Goal: Task Accomplishment & Management: Manage account settings

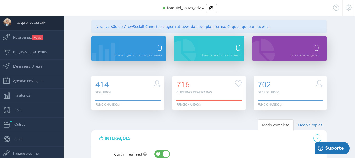
click at [186, 11] on div "izaquiel_souza_adv" at bounding box center [177, 8] width 276 height 16
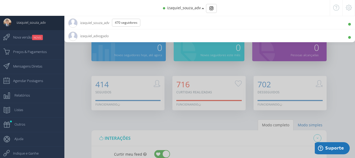
click at [83, 64] on div at bounding box center [177, 79] width 355 height 158
click at [84, 93] on div at bounding box center [177, 79] width 355 height 158
click at [345, 82] on div at bounding box center [177, 79] width 355 height 158
click at [31, 41] on span "Nova versão NOVO" at bounding box center [25, 37] width 35 height 13
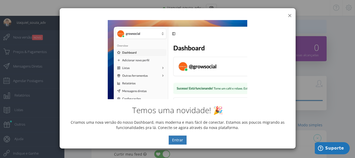
click at [291, 13] on button "×" at bounding box center [290, 15] width 4 height 7
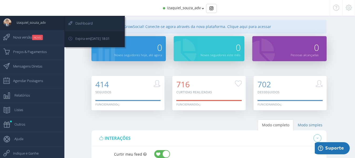
click at [74, 19] on span "Dashboard" at bounding box center [81, 23] width 23 height 13
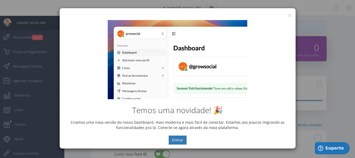
click at [287, 17] on div "Temos uma novidade! 🎉 Criamos uma nova versão do nosso Dashboard, mais moderna …" at bounding box center [178, 82] width 236 height 132
click at [290, 16] on button "×" at bounding box center [290, 15] width 4 height 7
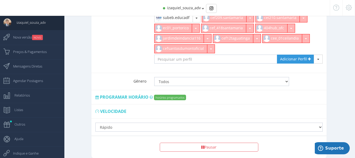
scroll to position [368, 0]
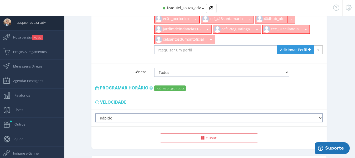
click at [147, 113] on select "Lento Normal Rápido Super Rápido" at bounding box center [209, 117] width 228 height 9
select select "normal"
click at [95, 113] on select "Lento Normal Rápido Super Rápido" at bounding box center [209, 117] width 228 height 9
click at [49, 38] on link "Nova versão NOVO" at bounding box center [32, 37] width 64 height 14
